Goal: Task Accomplishment & Management: Use online tool/utility

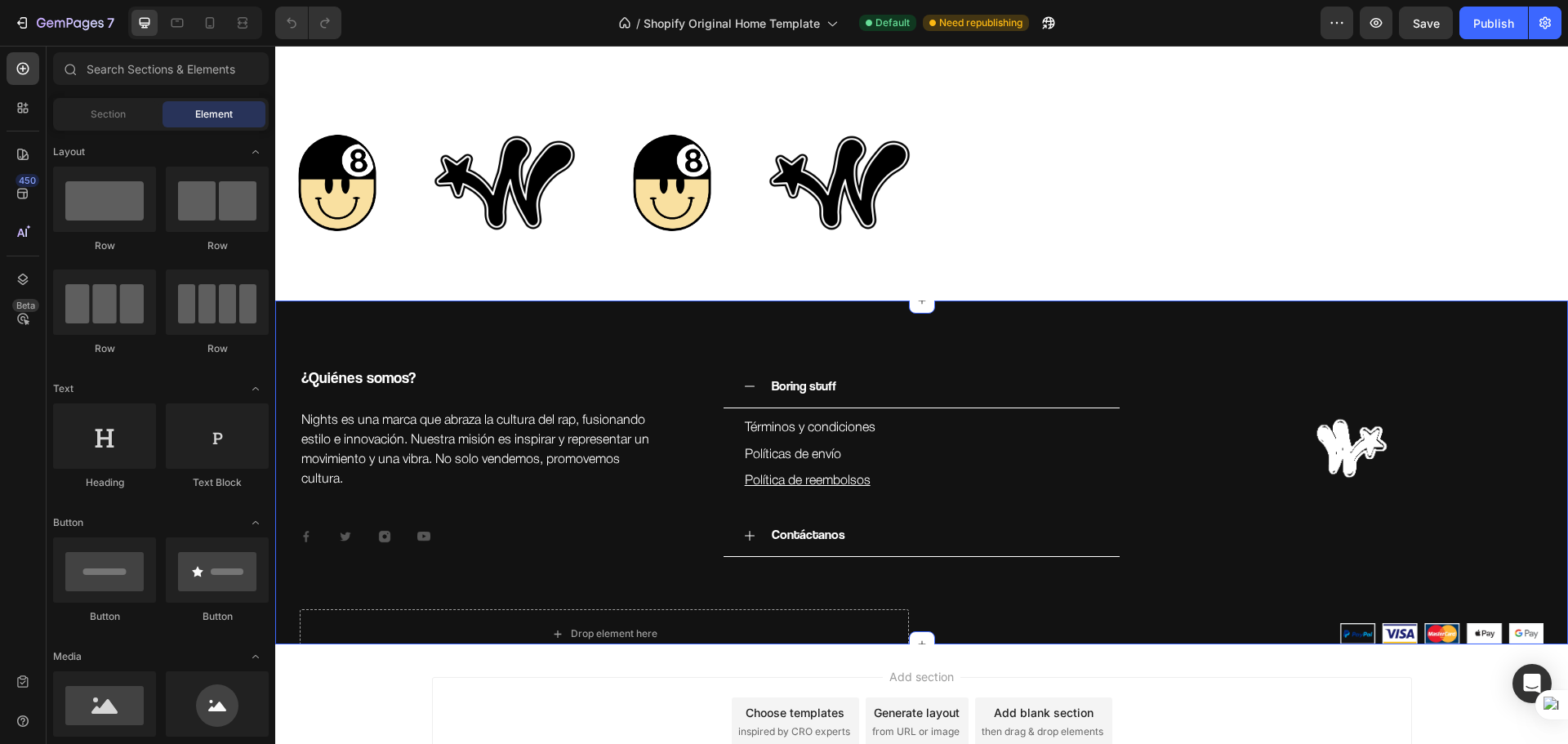
scroll to position [3026, 0]
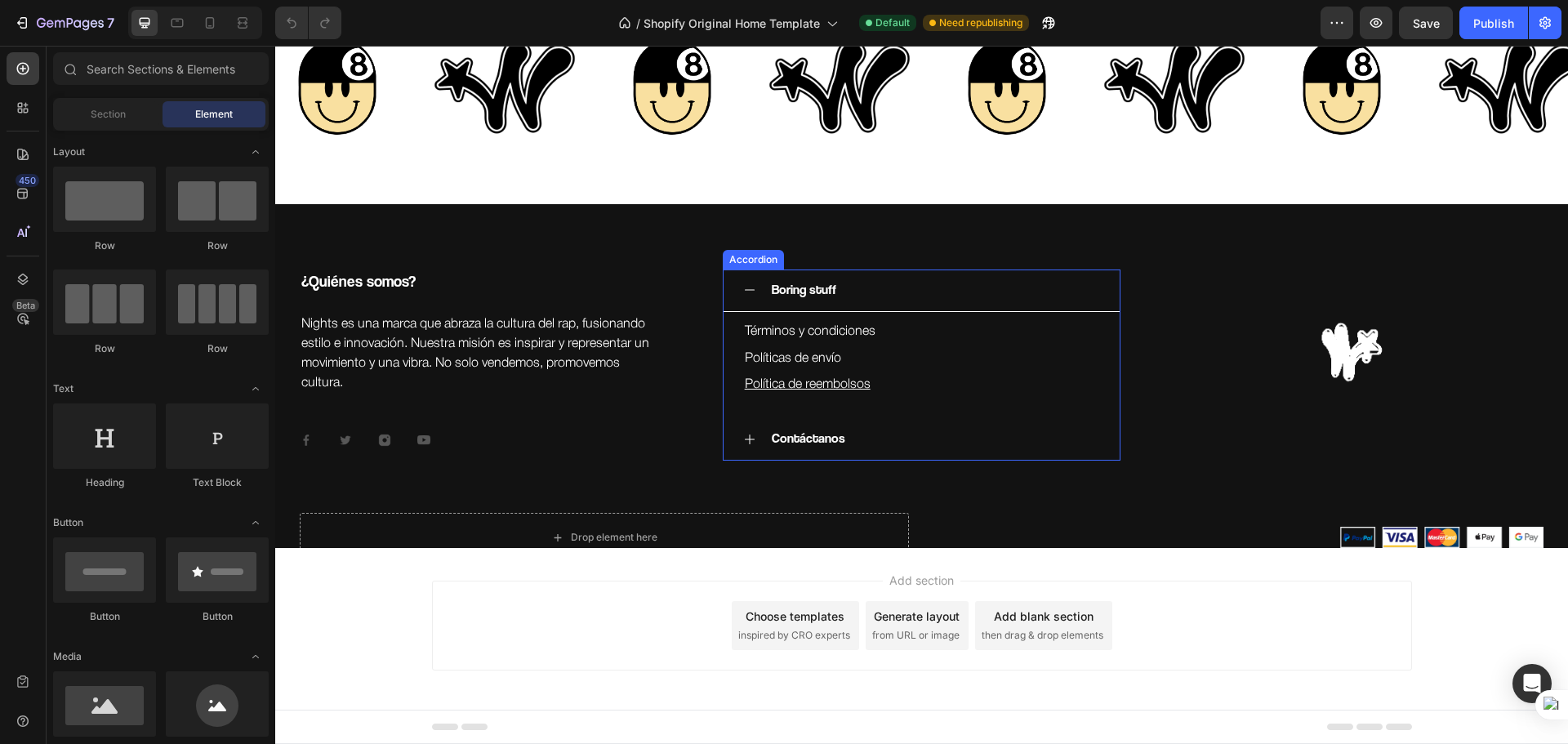
click at [874, 298] on div "Boring stuff" at bounding box center [935, 290] width 332 height 28
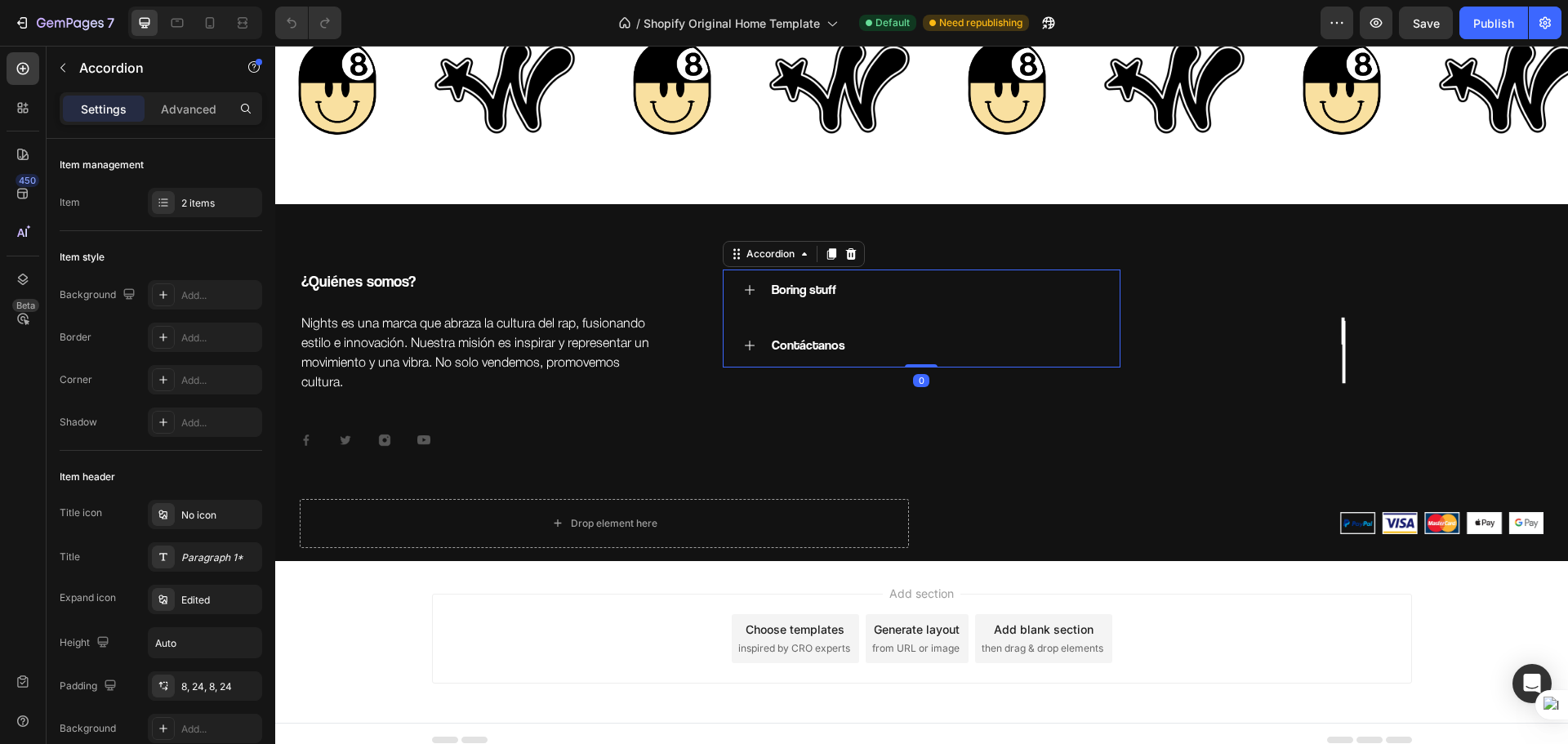
click at [861, 291] on div "Boring stuff" at bounding box center [935, 290] width 332 height 28
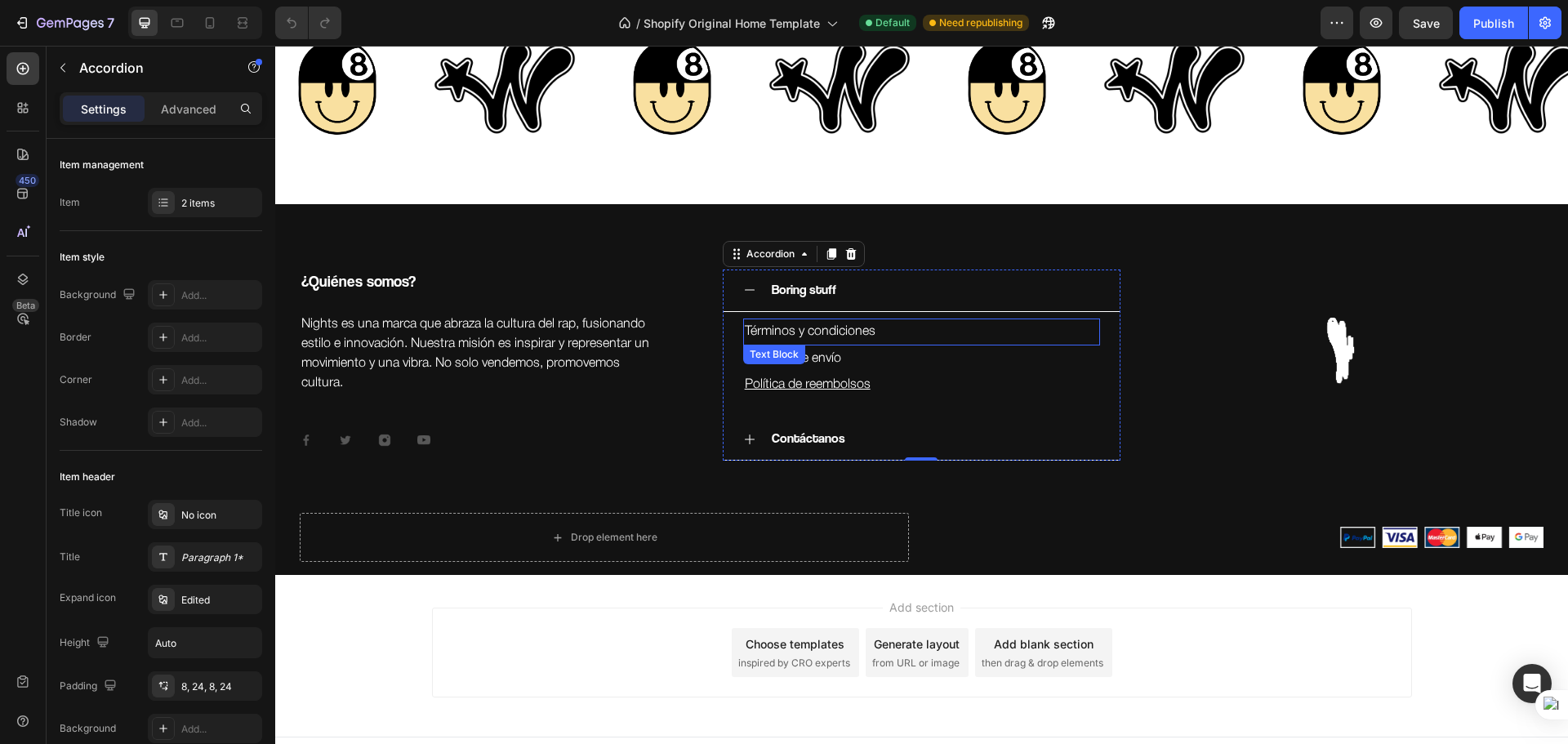
click at [820, 362] on p "Políticas de envío" at bounding box center [922, 358] width 354 height 24
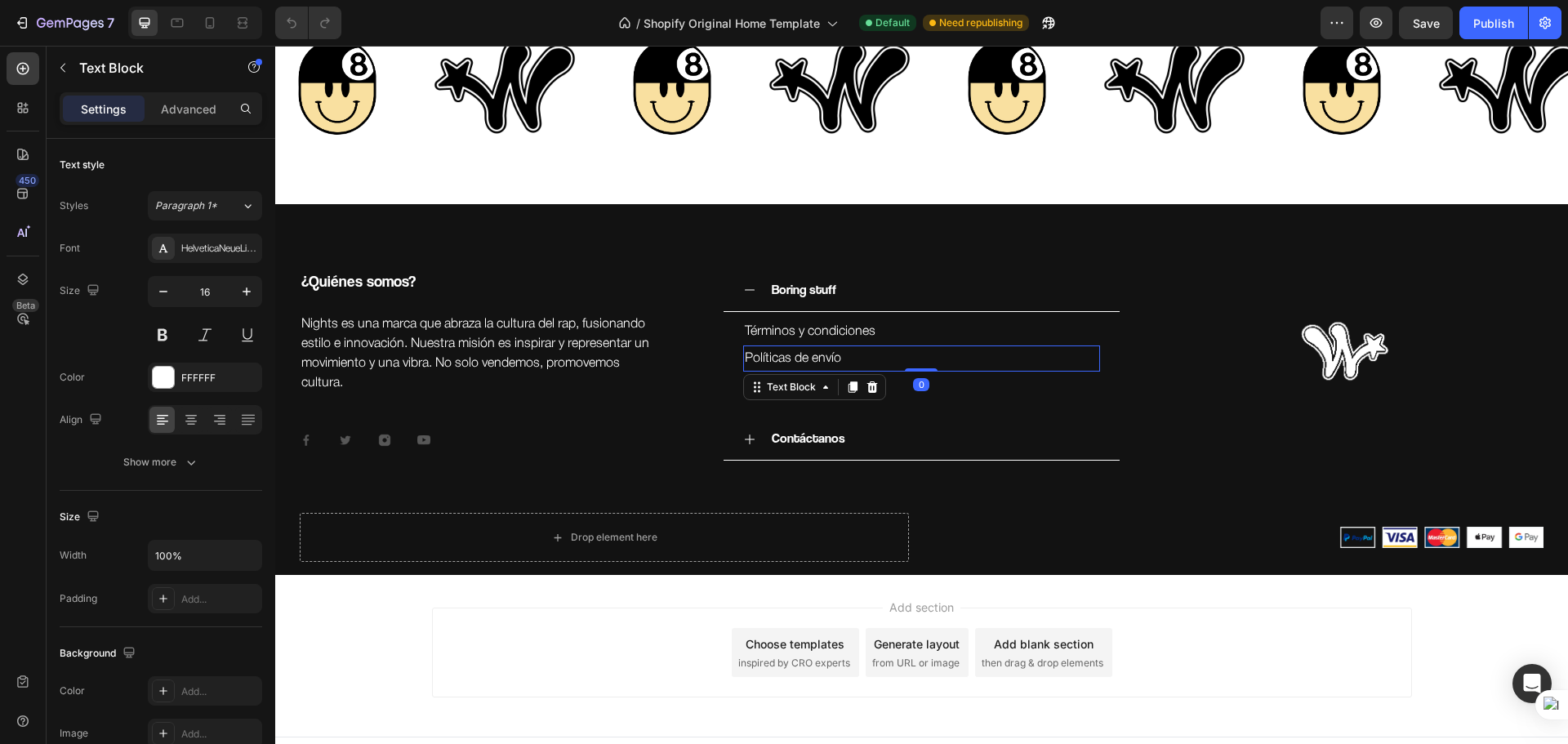
click at [866, 389] on icon at bounding box center [872, 388] width 13 height 13
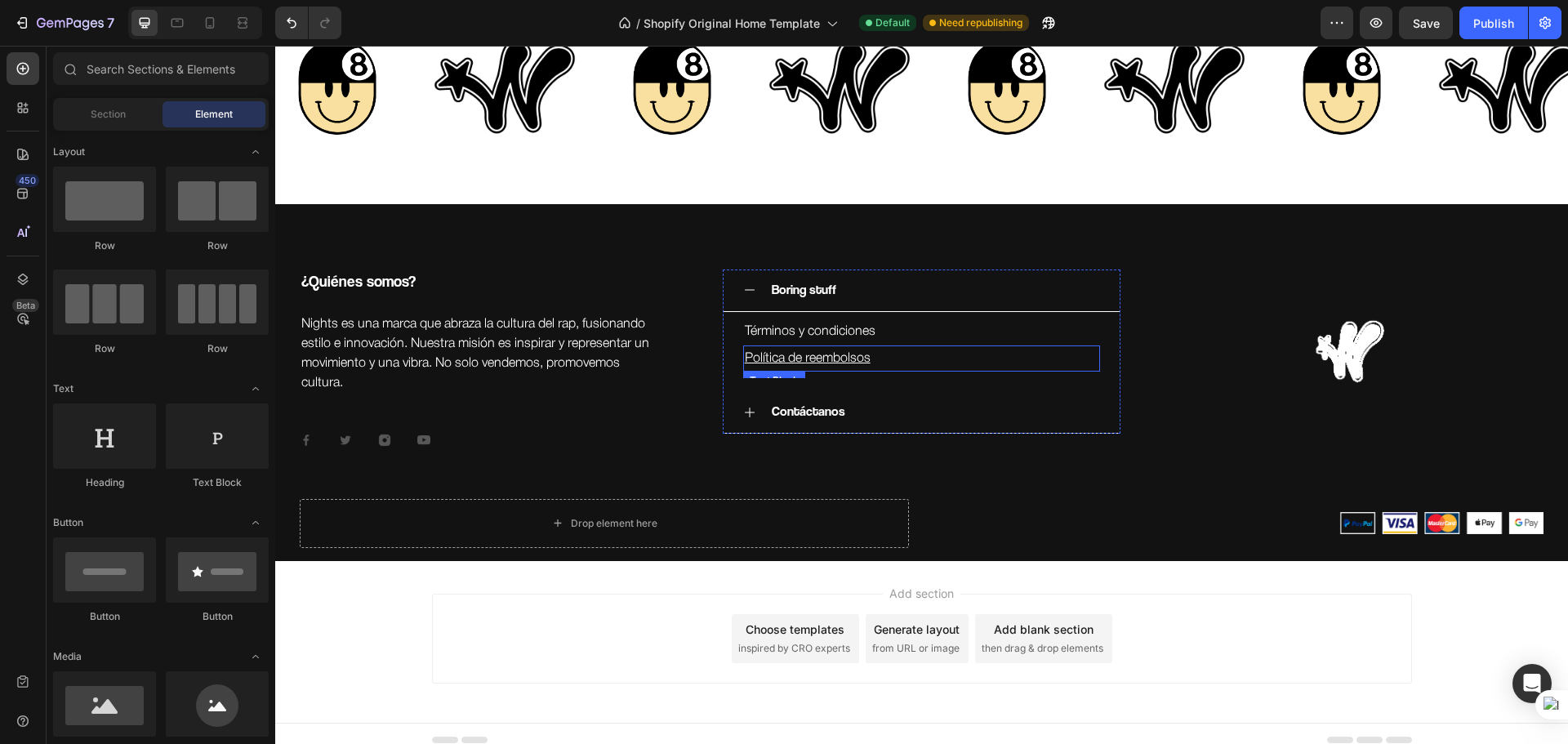
click at [866, 361] on u "Política de reembolsos" at bounding box center [807, 358] width 126 height 11
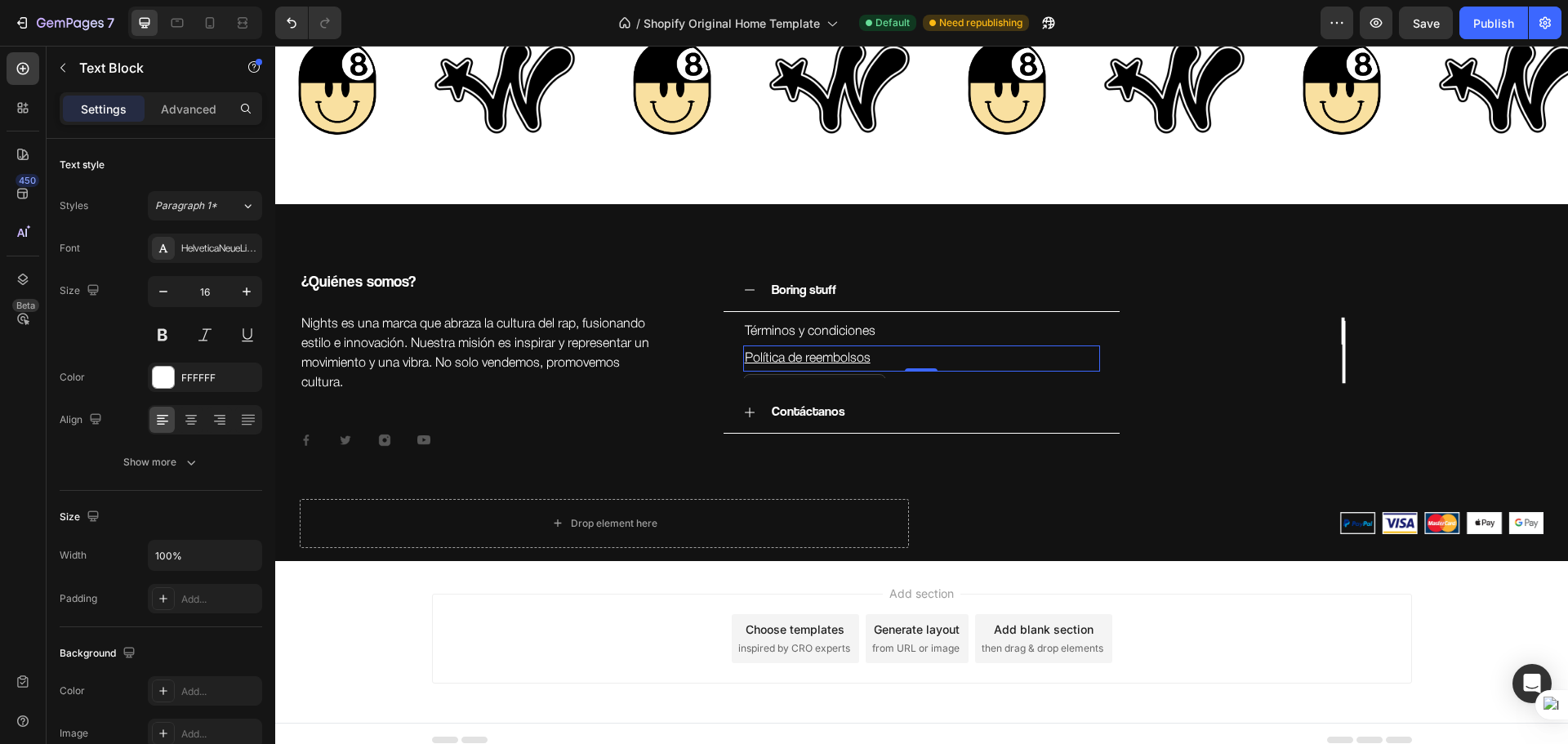
click at [887, 370] on p "Política de reembolsos" at bounding box center [922, 358] width 354 height 24
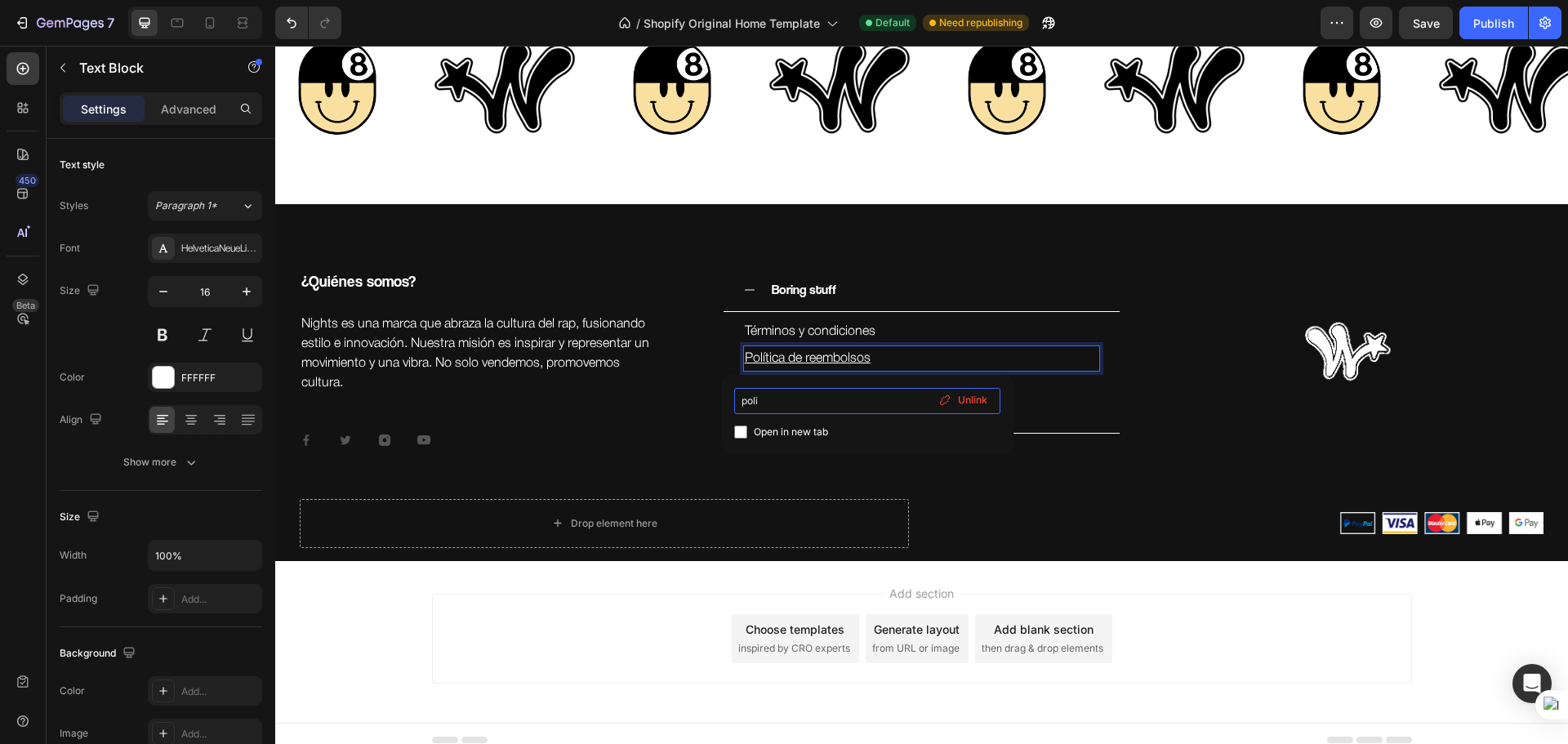
click at [924, 389] on input "poli" at bounding box center [868, 402] width 267 height 26
click at [923, 358] on p "Política de reembolsos" at bounding box center [922, 358] width 354 height 24
click at [922, 360] on p "Política de reembolsos ⁠⁠⁠⁠⁠⁠⁠" at bounding box center [922, 358] width 354 height 24
click at [923, 322] on p "Términos y condiciones" at bounding box center [922, 332] width 354 height 24
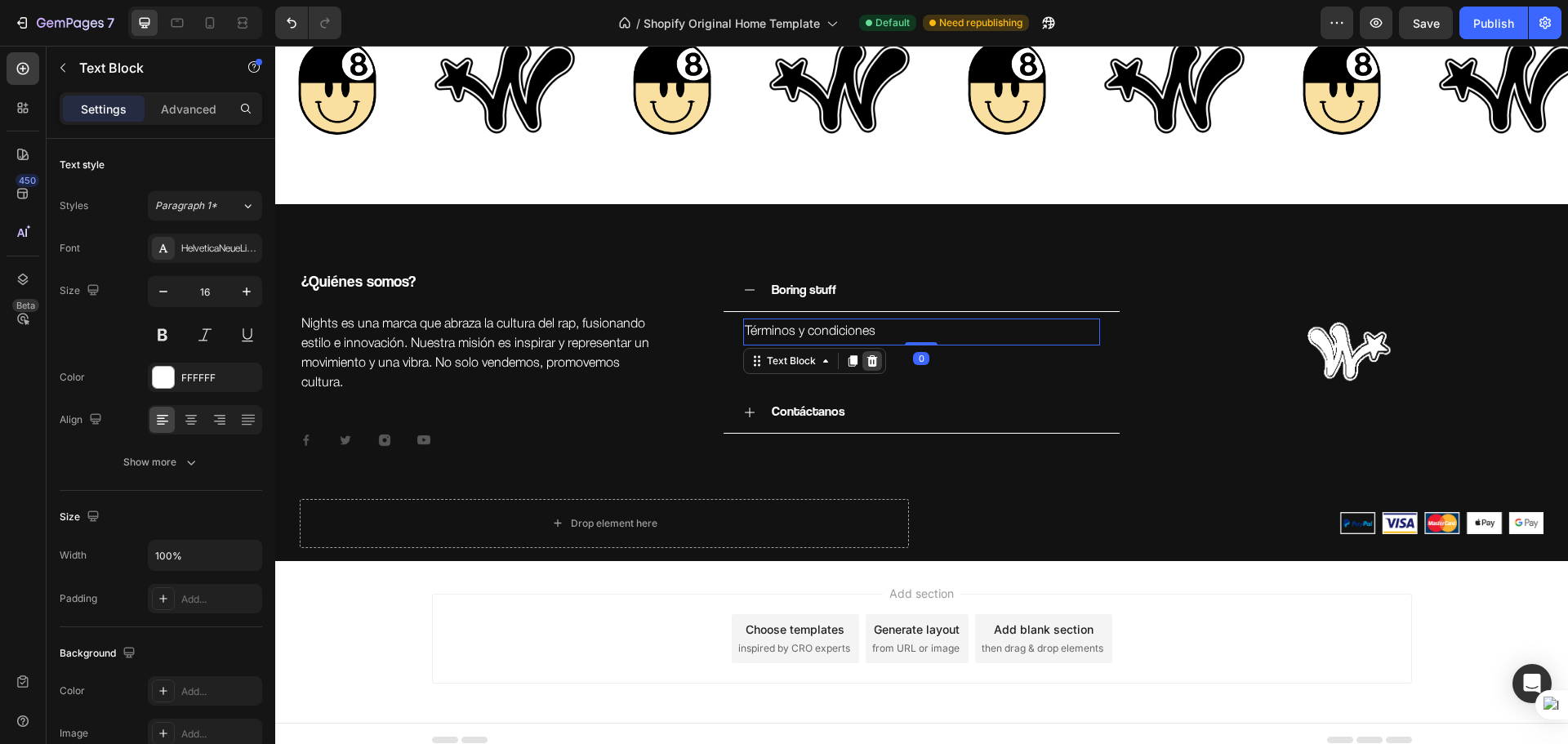
click at [871, 355] on icon at bounding box center [872, 361] width 13 height 13
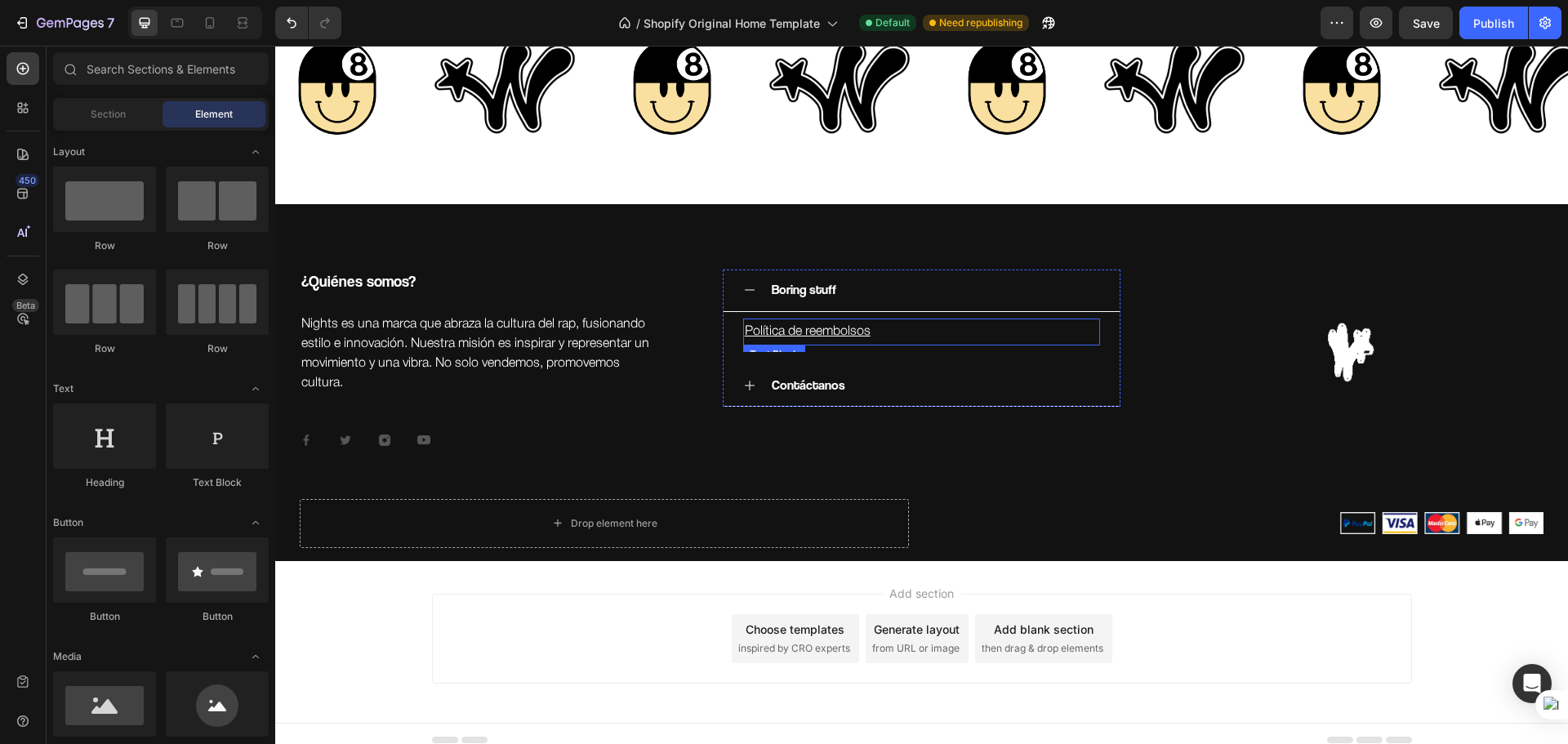
click at [899, 334] on p "Política de reembolsos ⁠⁠⁠⁠⁠⁠⁠" at bounding box center [922, 332] width 354 height 24
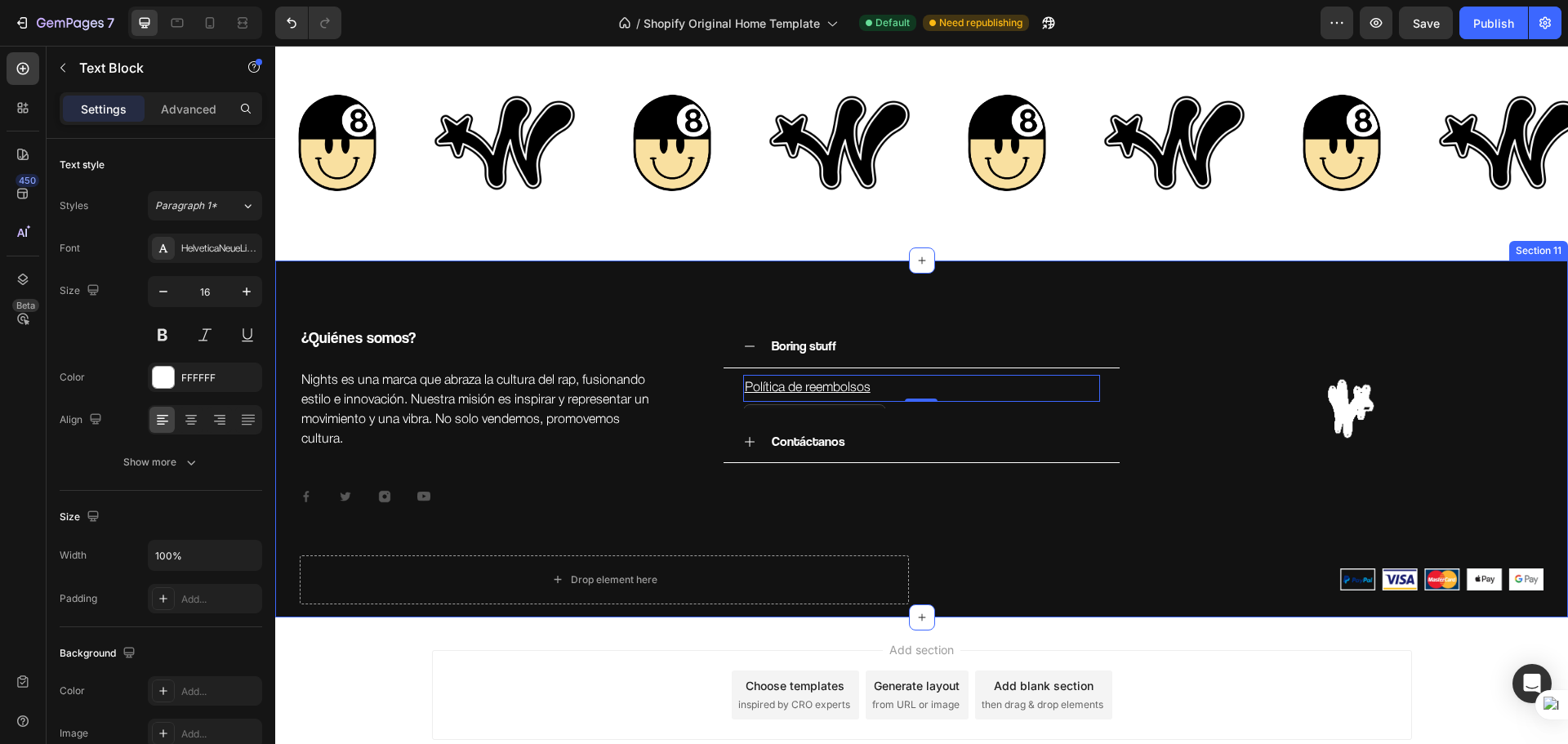
scroll to position [2876, 0]
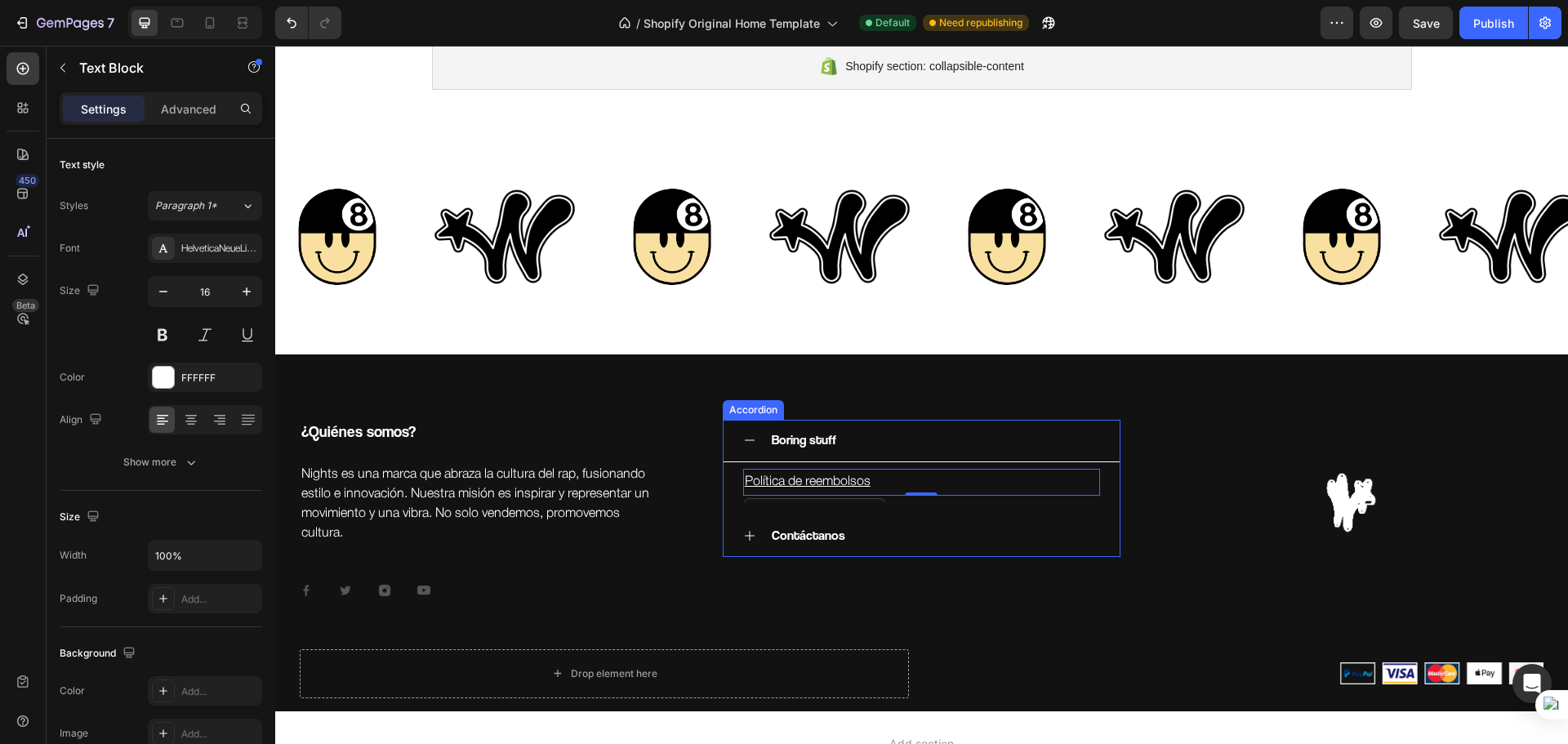
click at [745, 540] on icon at bounding box center [750, 536] width 13 height 13
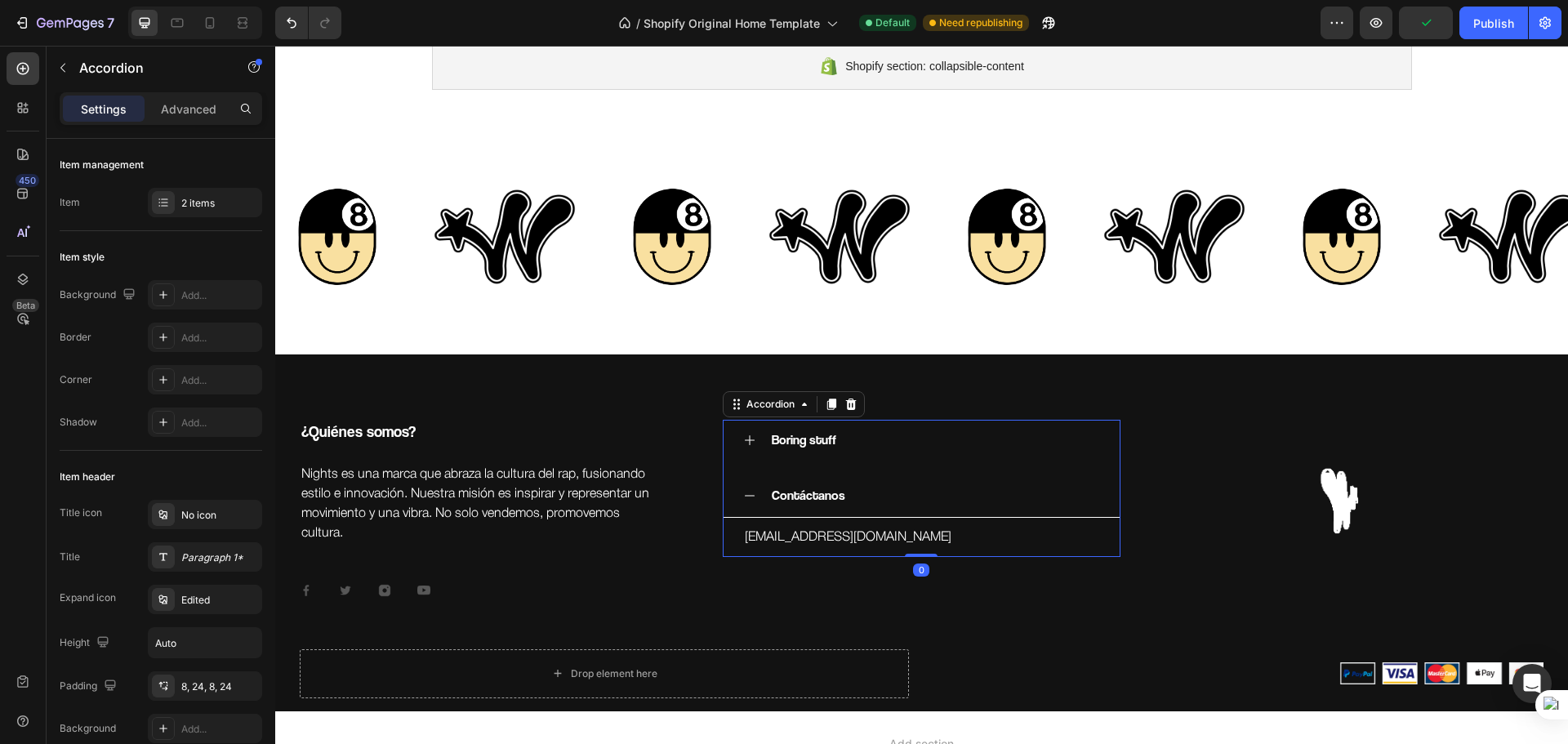
click at [739, 440] on div "Boring stuff" at bounding box center [922, 441] width 397 height 43
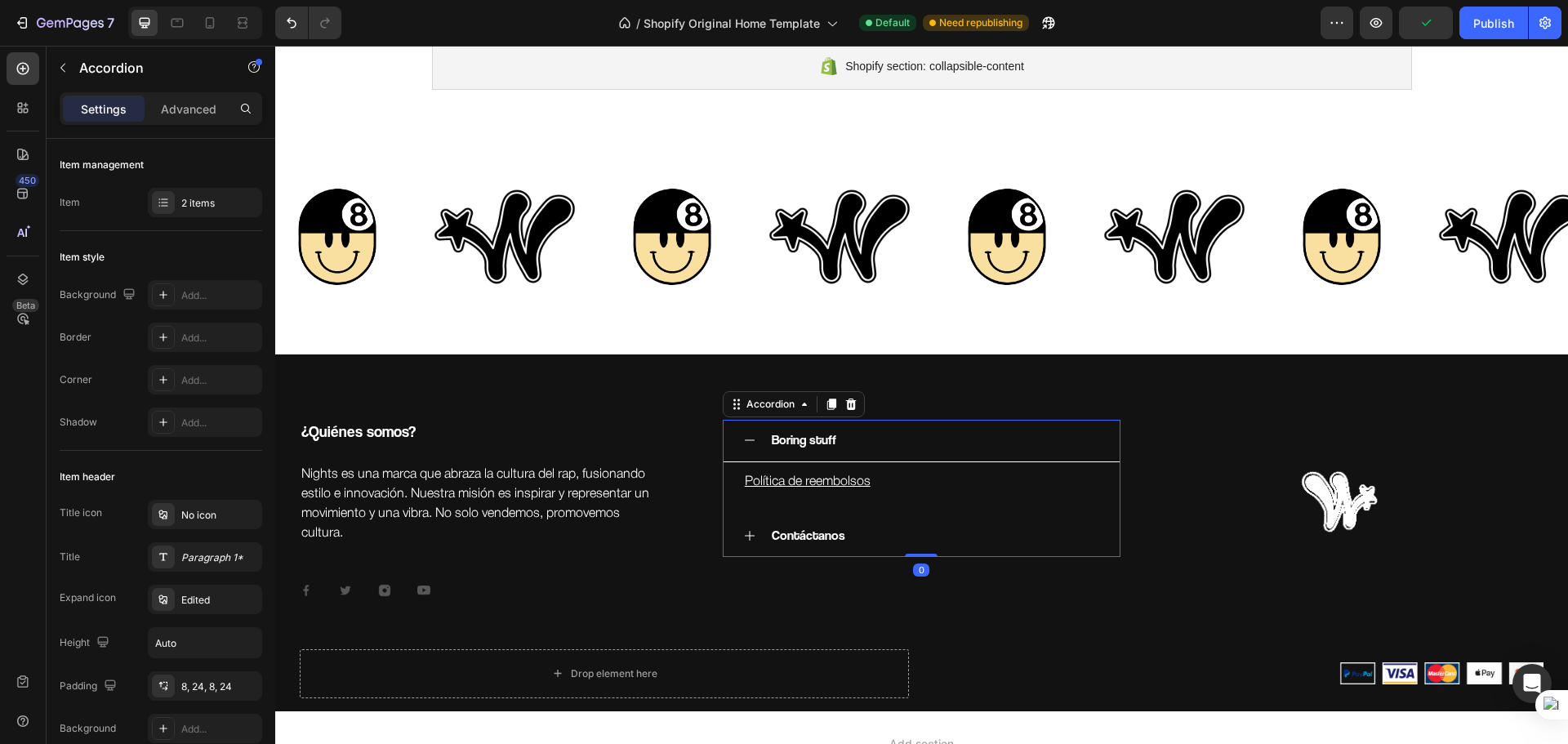
click at [868, 444] on div "Boring stuff" at bounding box center [935, 441] width 332 height 28
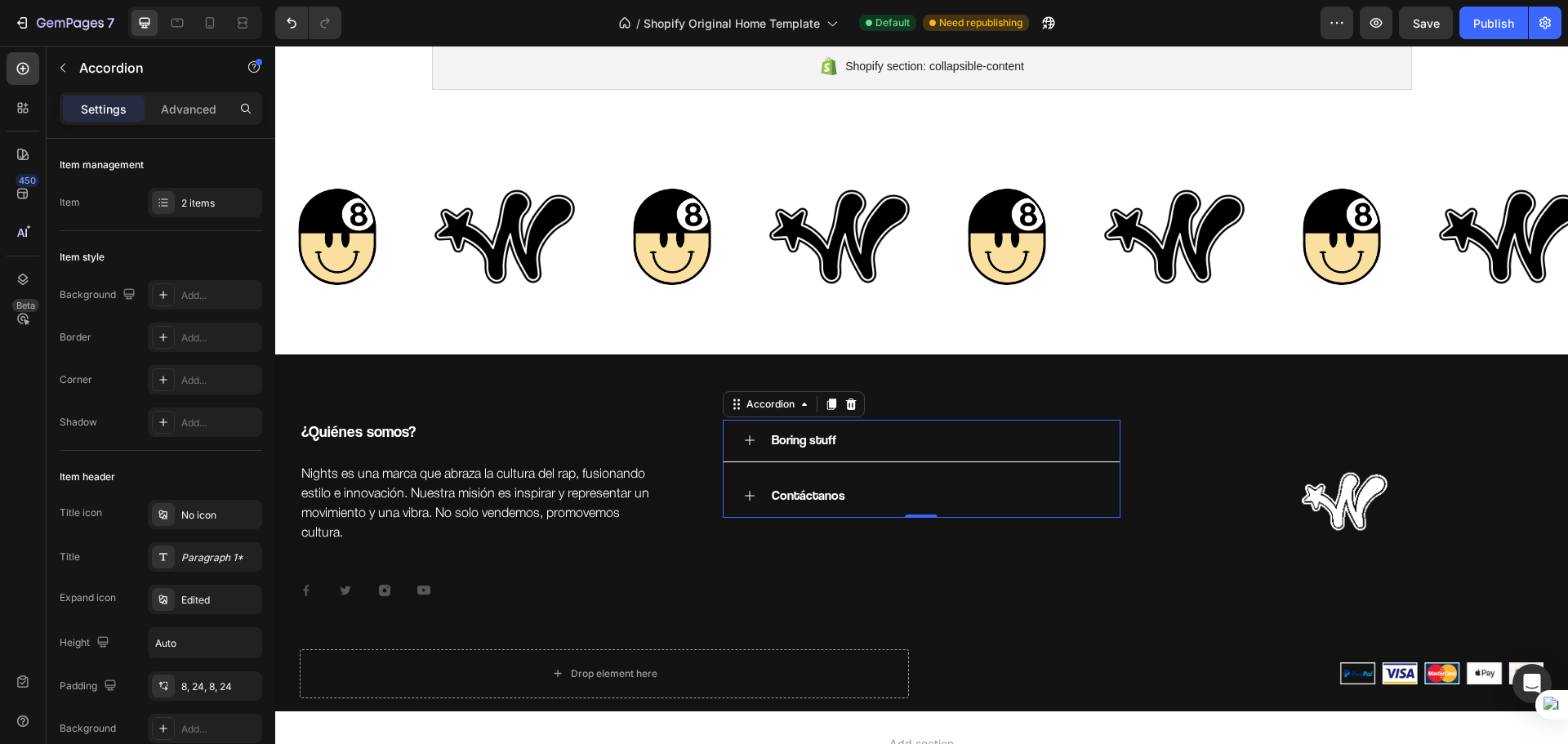
click at [837, 482] on div "Contáctanos" at bounding box center [808, 496] width 78 height 28
click at [863, 484] on div "Contáctanos" at bounding box center [935, 496] width 332 height 28
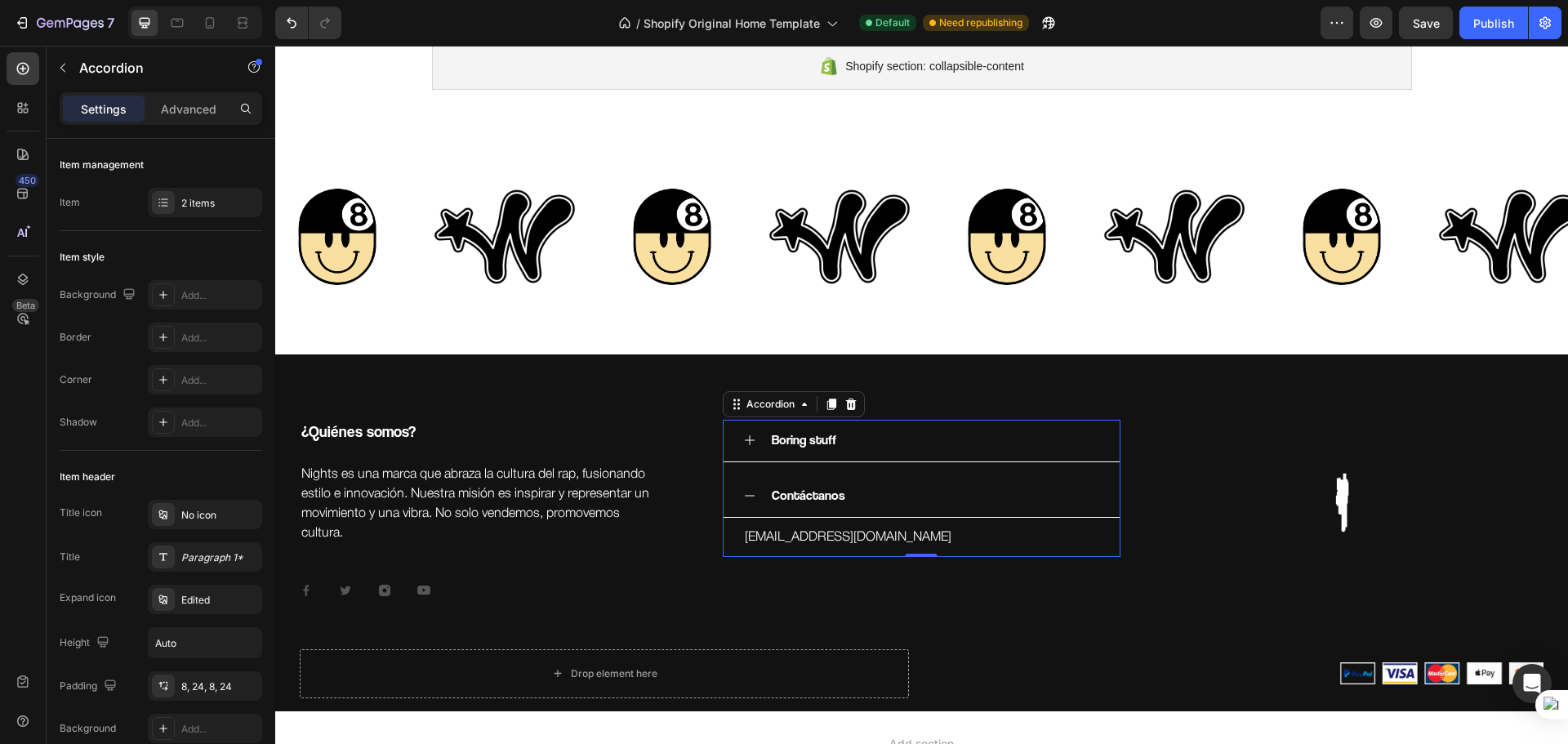
click at [870, 486] on div "Contáctanos" at bounding box center [935, 496] width 332 height 28
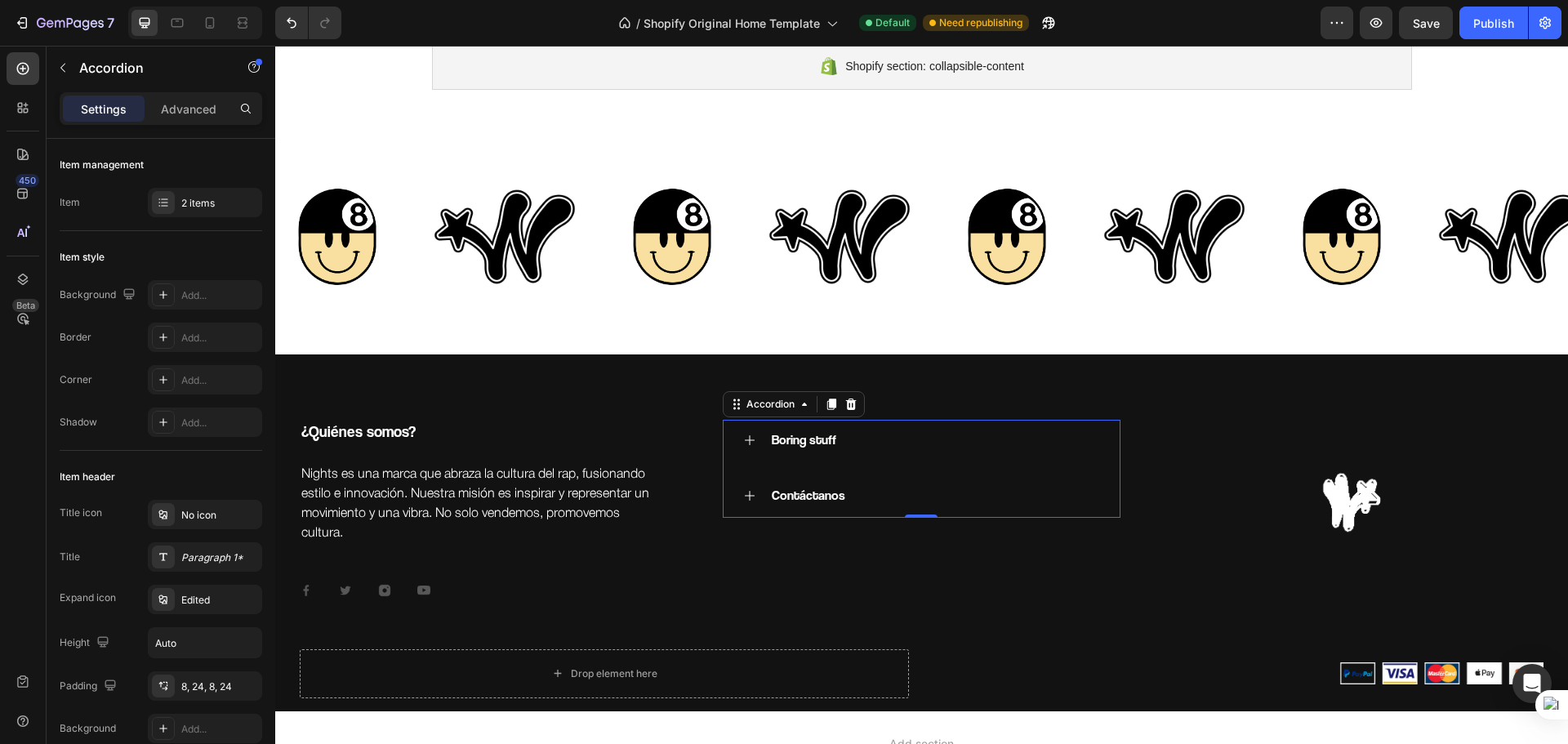
click at [867, 437] on div "Boring stuff" at bounding box center [935, 441] width 332 height 28
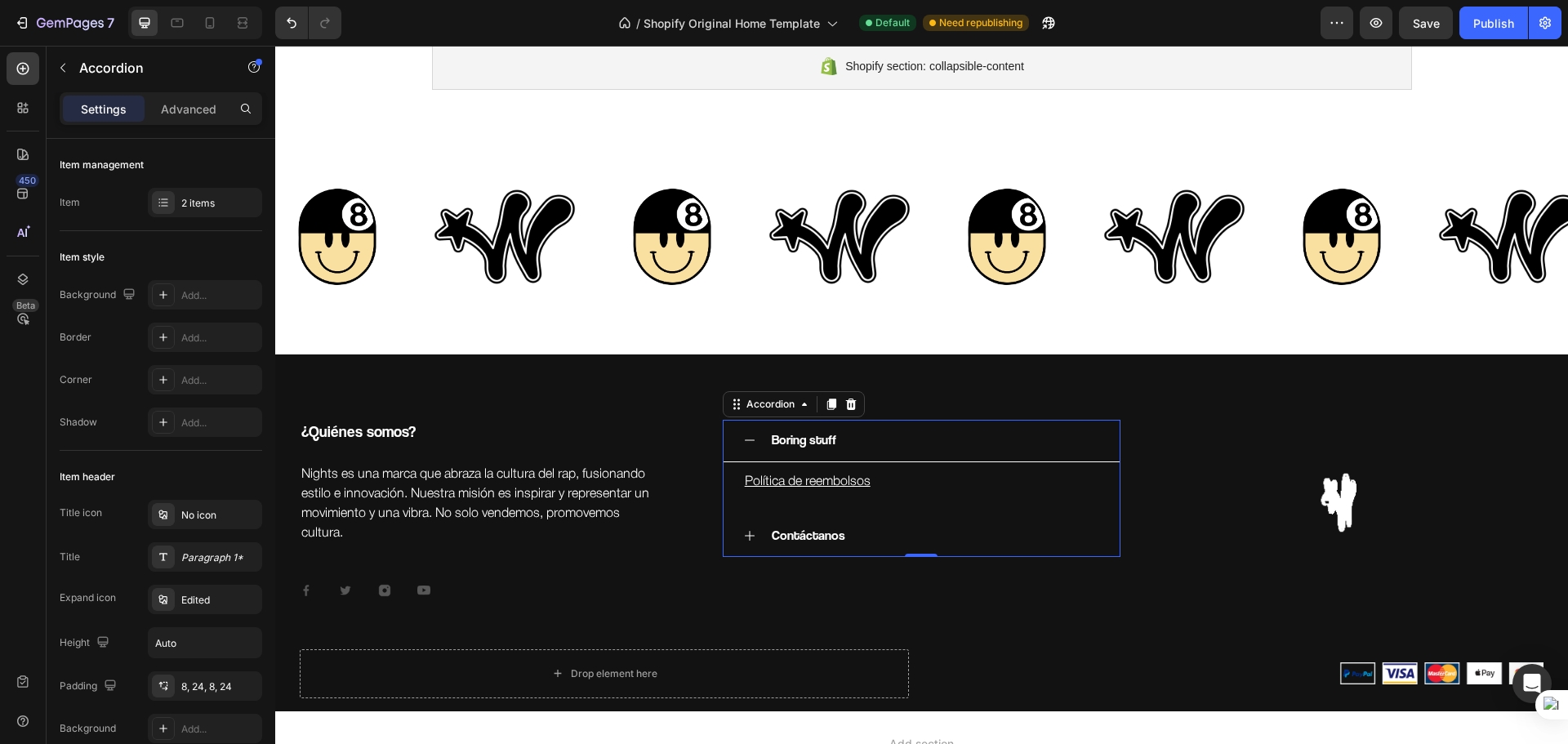
click at [860, 444] on div "Boring stuff" at bounding box center [935, 441] width 332 height 28
click at [857, 441] on div "Boring stuff" at bounding box center [935, 441] width 332 height 28
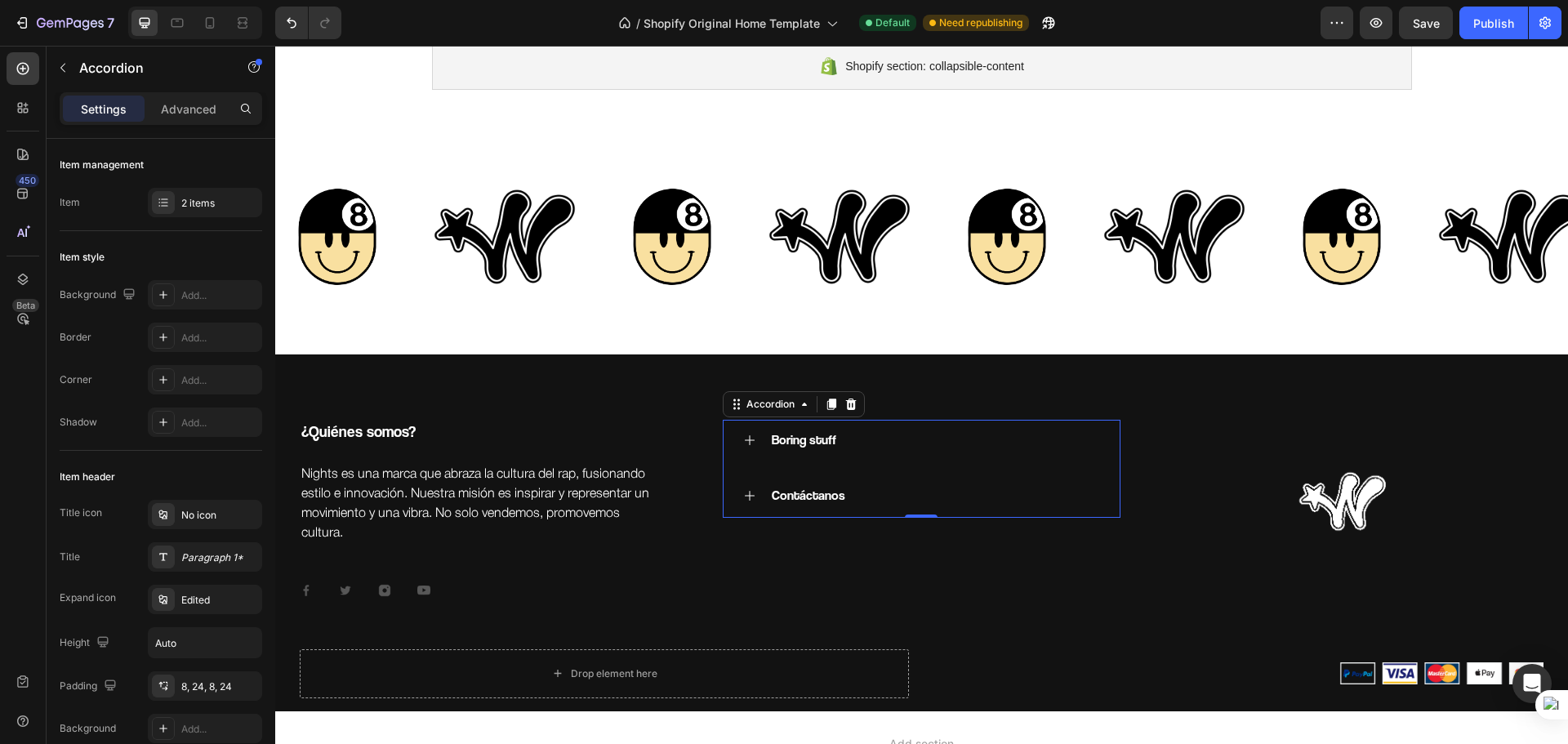
click at [779, 439] on p "Boring stuff" at bounding box center [804, 441] width 64 height 24
drag, startPoint x: 804, startPoint y: 441, endPoint x: 861, endPoint y: 452, distance: 58.1
click at [861, 452] on div "Boring stuff" at bounding box center [935, 441] width 332 height 28
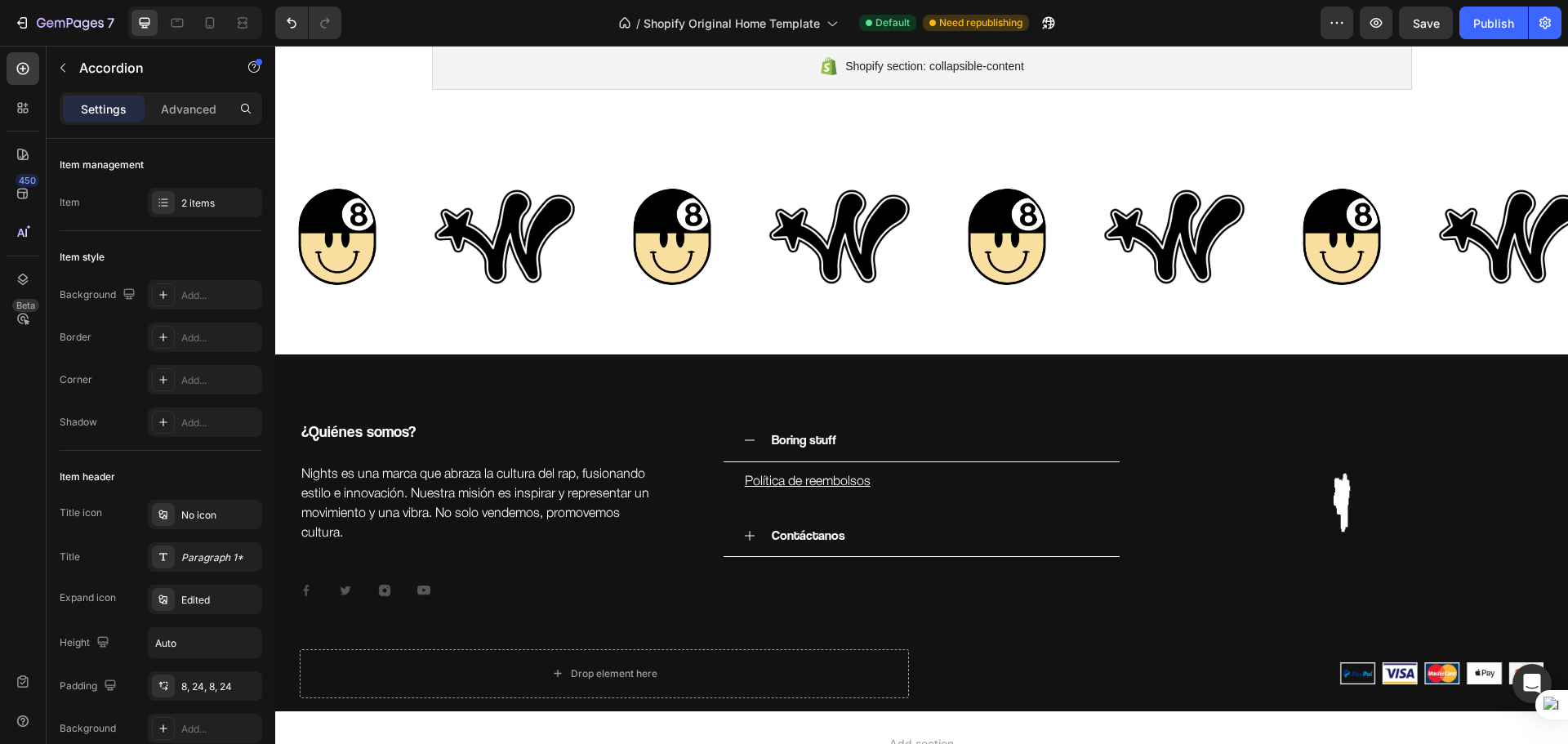
click at [861, 452] on div "Boring stuff" at bounding box center [935, 441] width 332 height 28
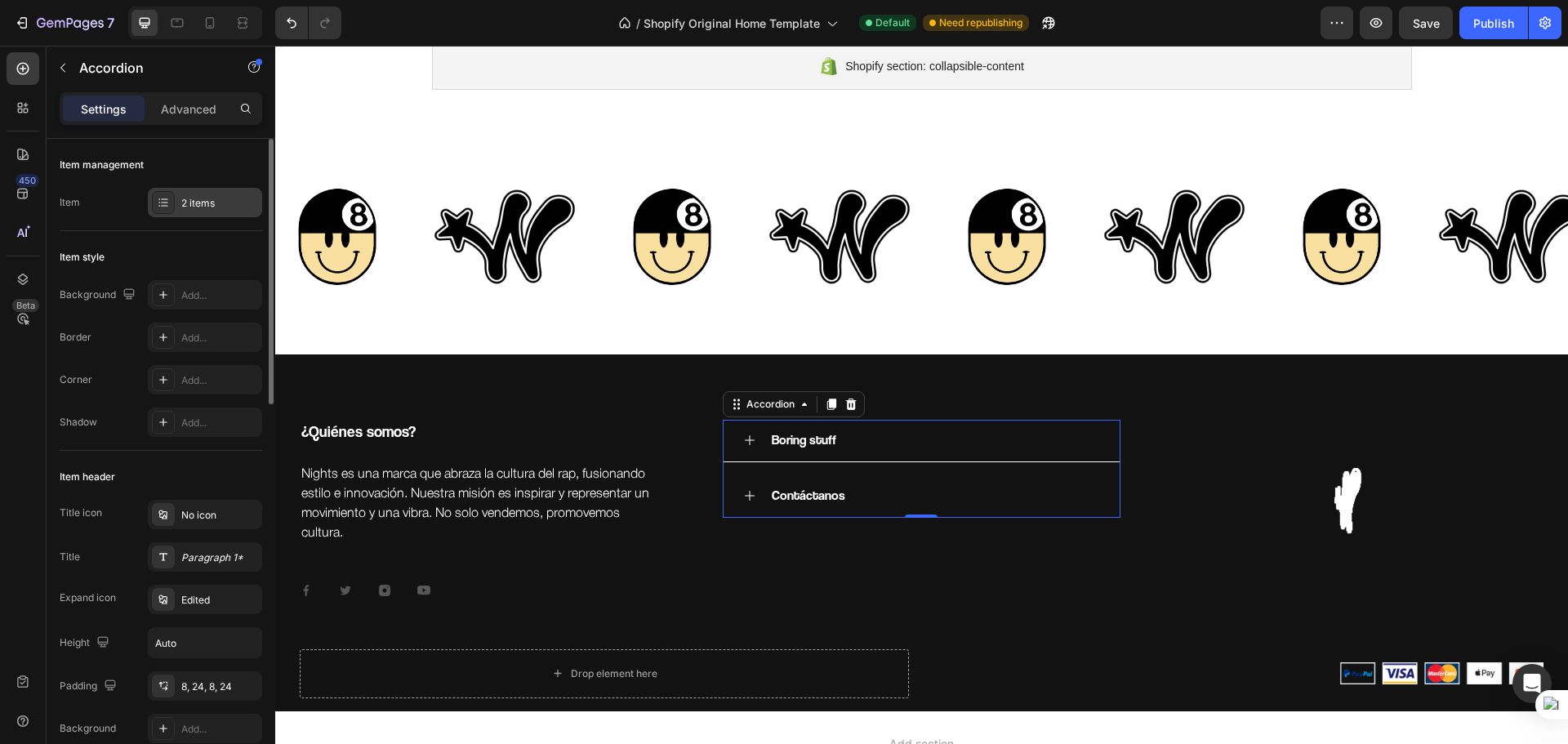
click at [208, 204] on div "2 items" at bounding box center [219, 203] width 77 height 15
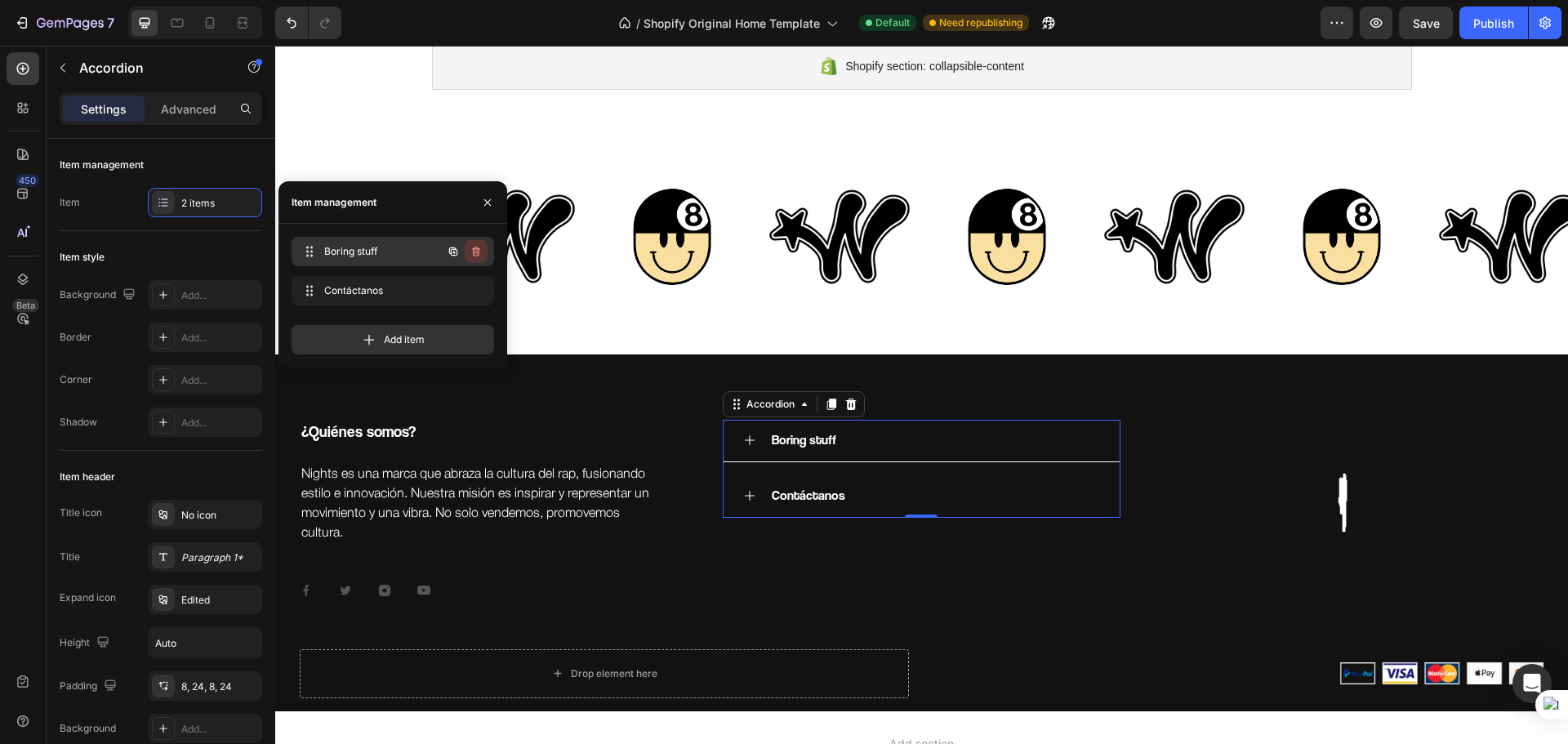
click at [477, 256] on icon "button" at bounding box center [476, 251] width 9 height 9
click at [473, 252] on div "Delete" at bounding box center [465, 251] width 30 height 15
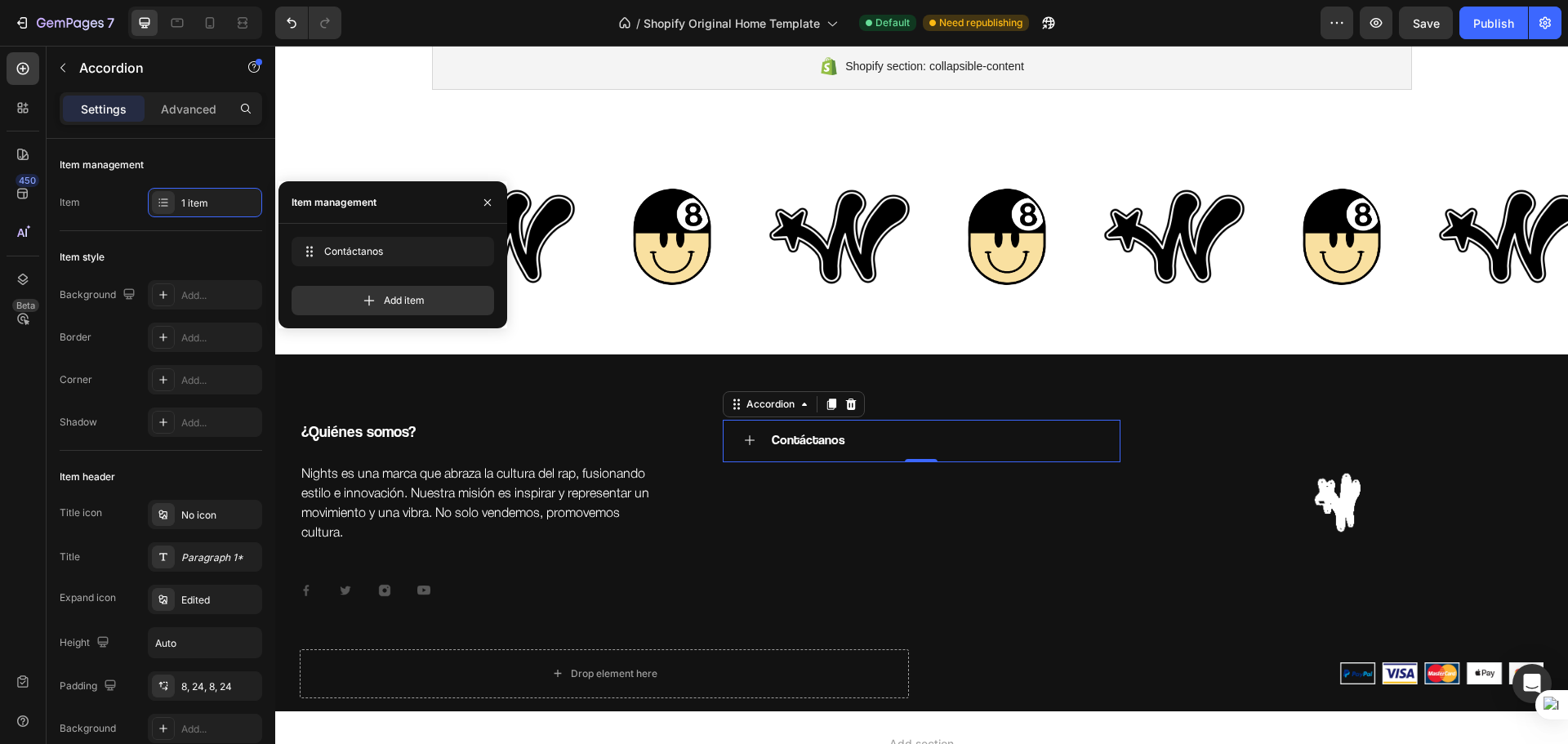
click at [864, 533] on div "Contáctanos Accordion 0 Row" at bounding box center [922, 509] width 399 height 178
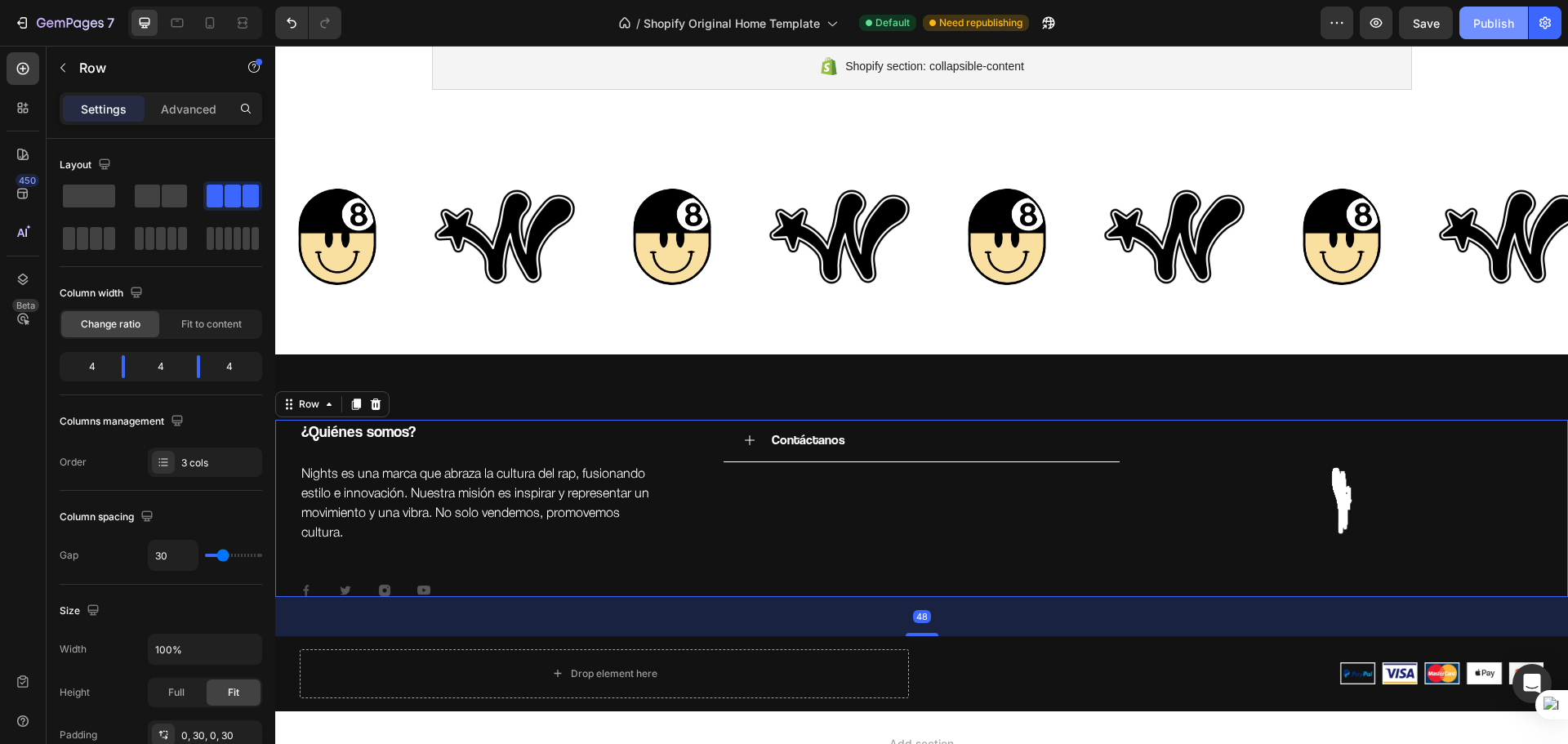
click at [1477, 28] on div "Publish" at bounding box center [1493, 24] width 41 height 17
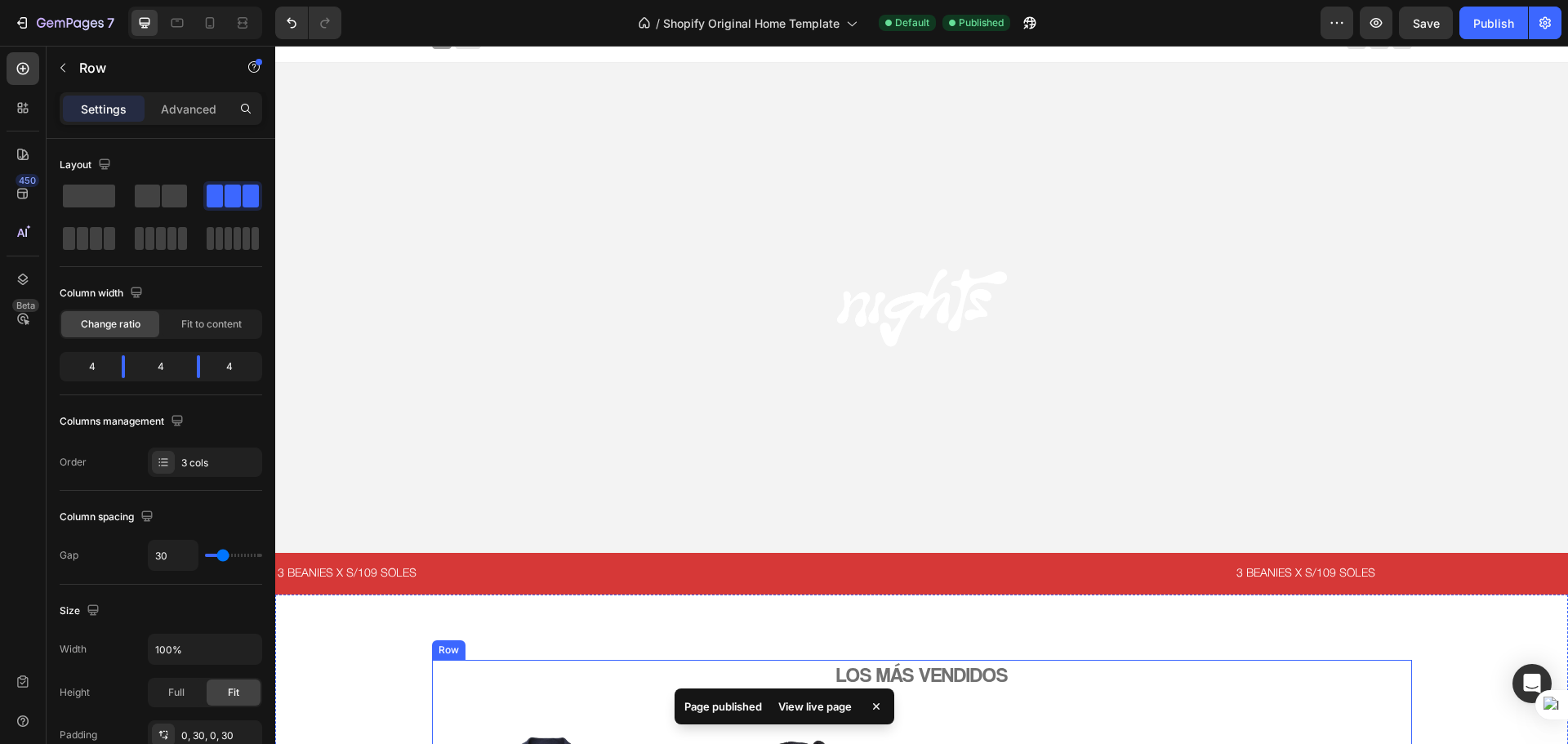
scroll to position [0, 0]
